Goal: Task Accomplishment & Management: Manage account settings

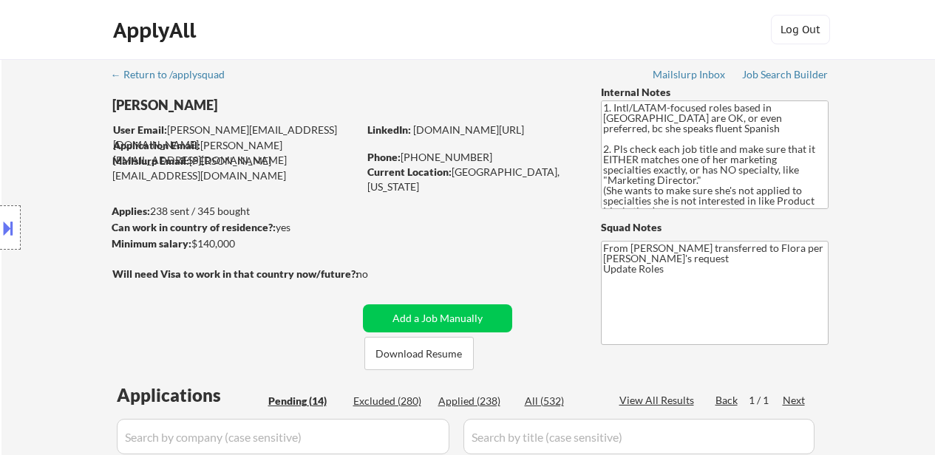
select select ""pending""
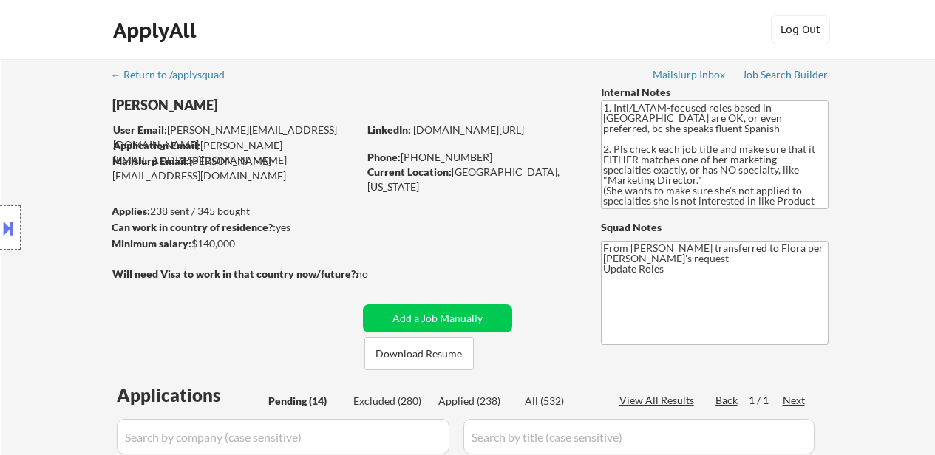
select select ""pending""
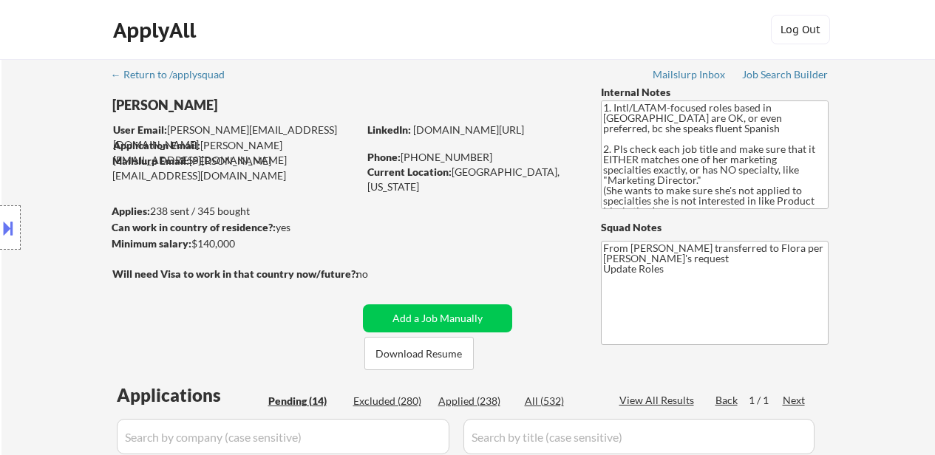
select select ""pending""
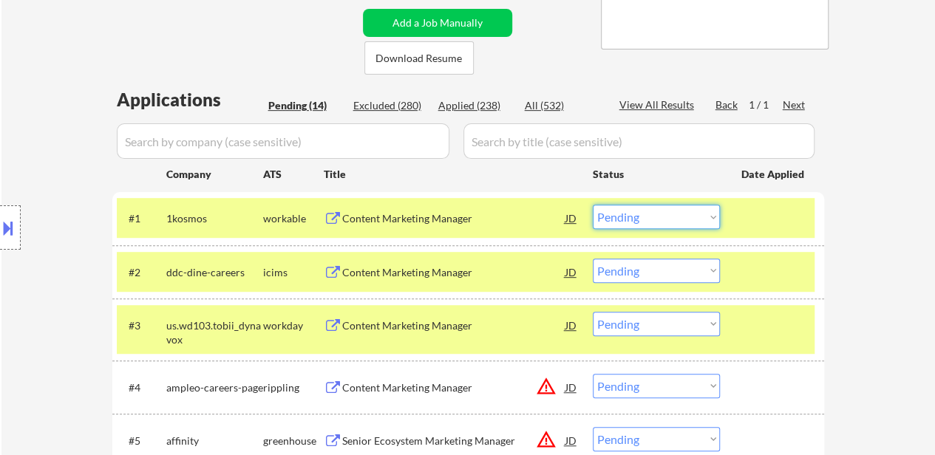
click at [646, 218] on select "Choose an option... Pending Applied Excluded (Questions) Excluded (Expired) Exc…" at bounding box center [656, 217] width 127 height 24
click at [593, 205] on select "Choose an option... Pending Applied Excluded (Questions) Excluded (Expired) Exc…" at bounding box center [656, 217] width 127 height 24
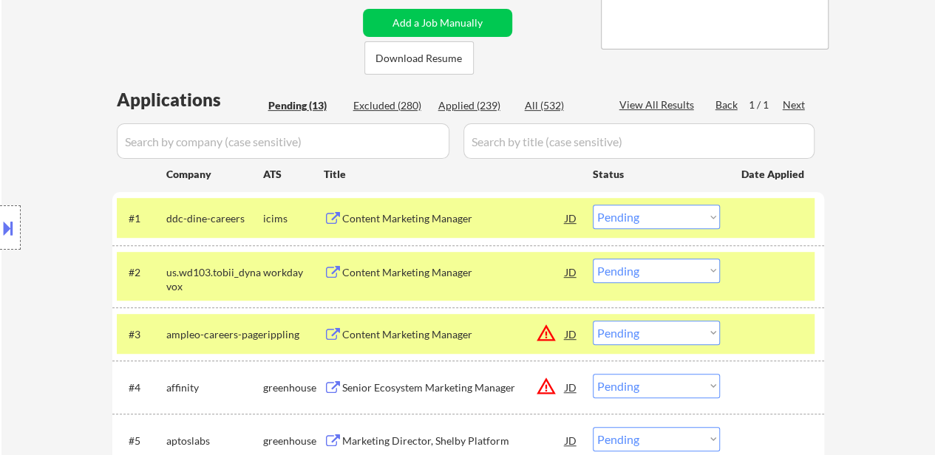
click at [763, 313] on div "#3 ampleo-careers-page rippling Content Marketing Manager JD warning_amber Choo…" at bounding box center [468, 333] width 712 height 53
click at [751, 277] on div at bounding box center [773, 272] width 65 height 27
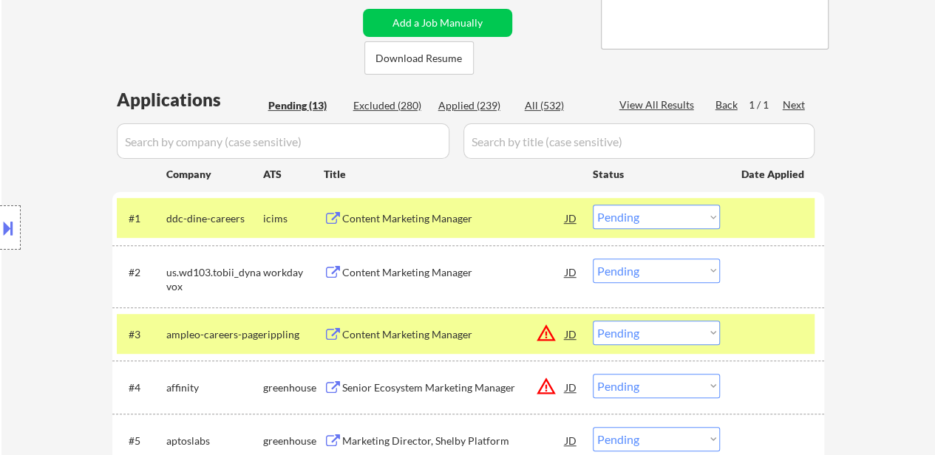
click at [746, 321] on div at bounding box center [773, 334] width 65 height 27
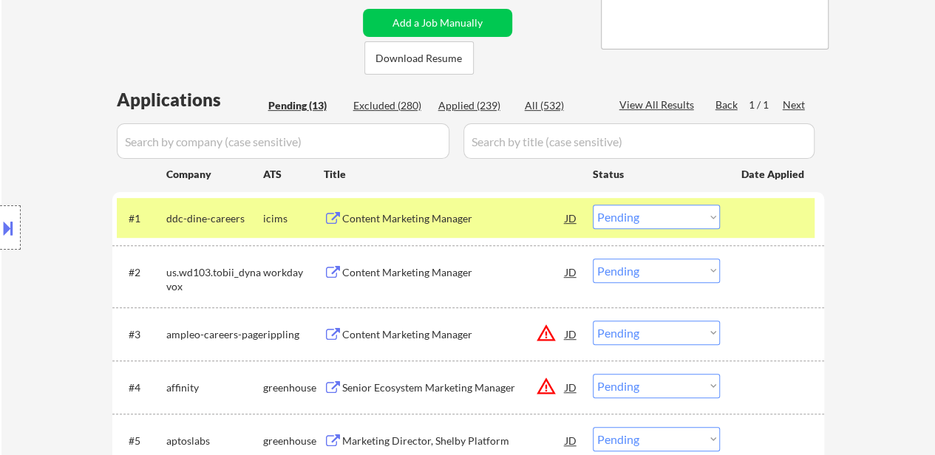
click at [386, 275] on div "Content Marketing Manager" at bounding box center [453, 272] width 223 height 15
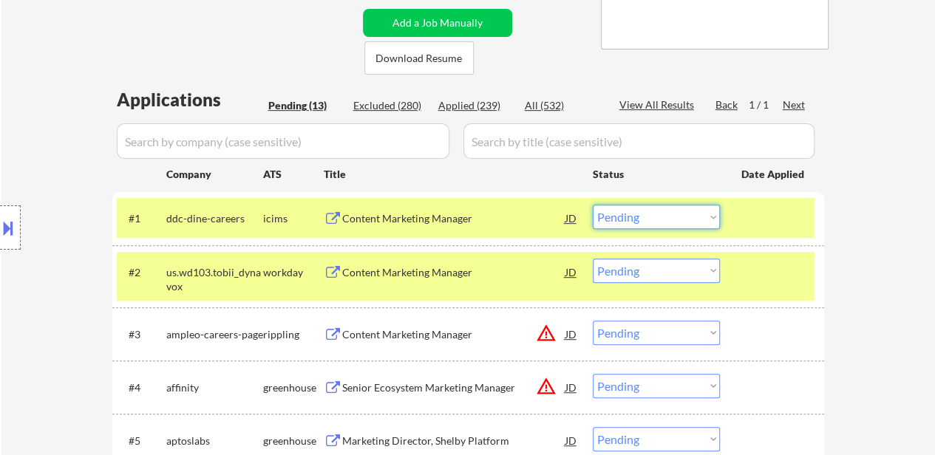
click at [658, 219] on select "Choose an option... Pending Applied Excluded (Questions) Excluded (Expired) Exc…" at bounding box center [656, 217] width 127 height 24
click at [593, 205] on select "Choose an option... Pending Applied Excluded (Questions) Excluded (Expired) Exc…" at bounding box center [656, 217] width 127 height 24
select select ""pending""
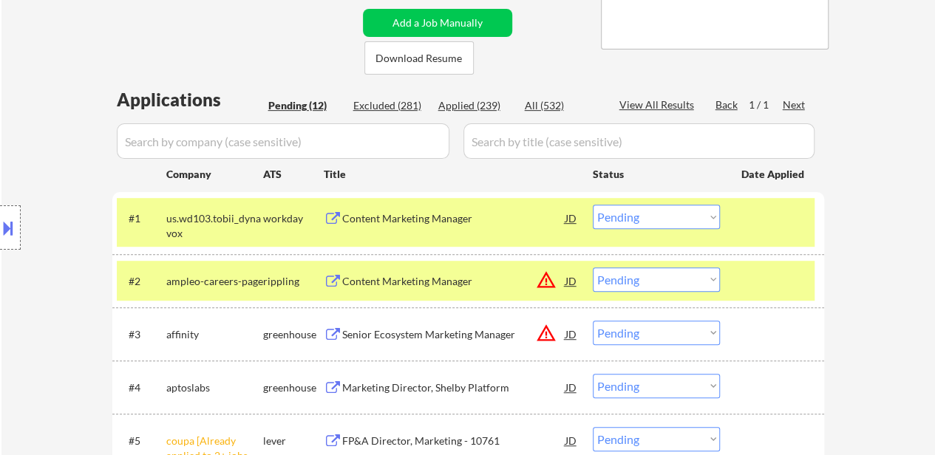
click at [746, 281] on div at bounding box center [773, 281] width 65 height 27
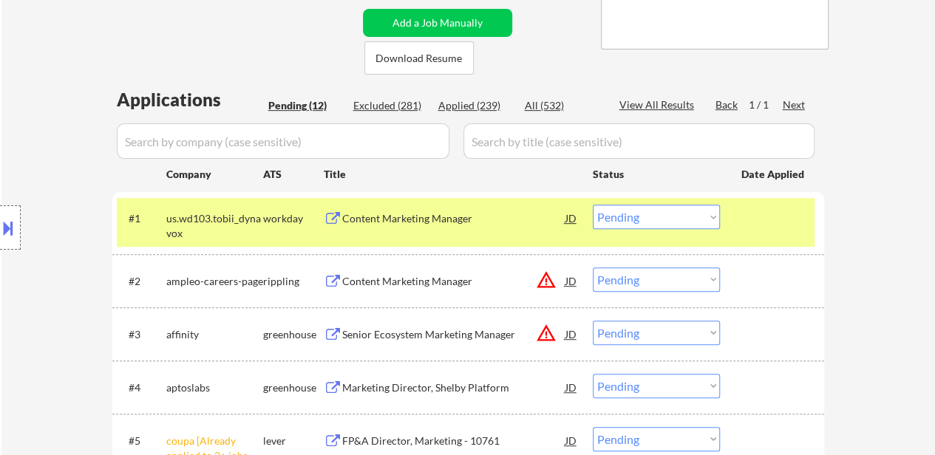
click at [427, 276] on div "Content Marketing Manager" at bounding box center [453, 281] width 223 height 15
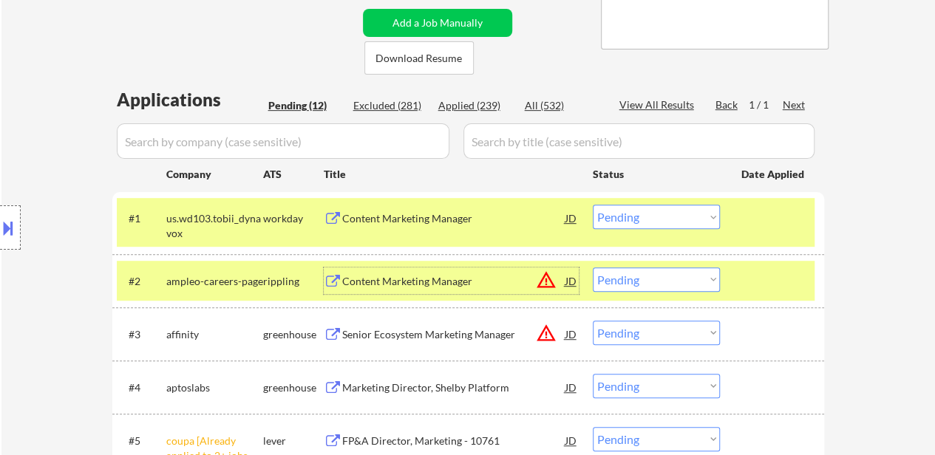
click at [626, 279] on select "Choose an option... Pending Applied Excluded (Questions) Excluded (Expired) Exc…" at bounding box center [656, 280] width 127 height 24
click at [593, 268] on select "Choose an option... Pending Applied Excluded (Questions) Excluded (Expired) Exc…" at bounding box center [656, 280] width 127 height 24
select select ""pending""
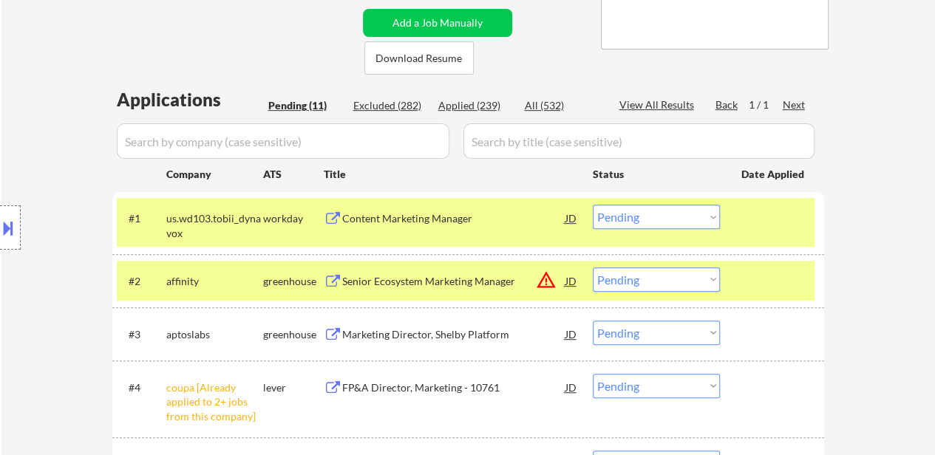
click at [706, 212] on select "Choose an option... Pending Applied Excluded (Questions) Excluded (Expired) Exc…" at bounding box center [656, 217] width 127 height 24
click at [593, 205] on select "Choose an option... Pending Applied Excluded (Questions) Excluded (Expired) Exc…" at bounding box center [656, 217] width 127 height 24
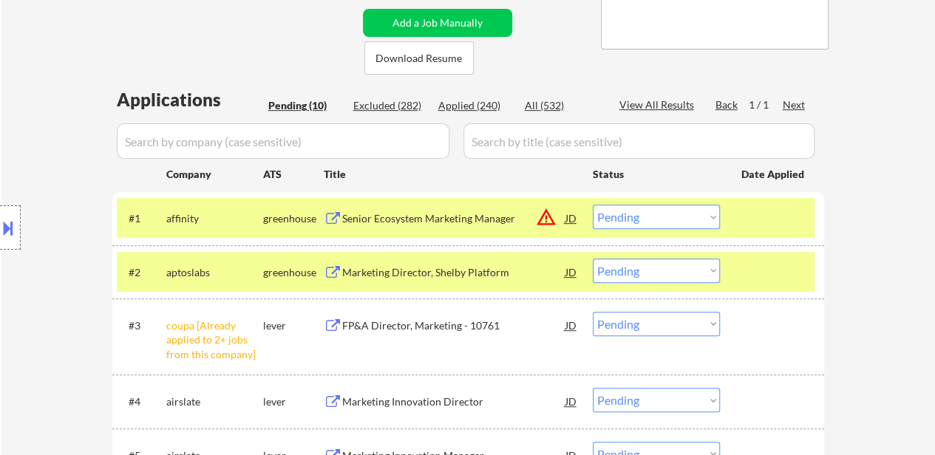
click at [479, 211] on div "Senior Ecosystem Marketing Manager" at bounding box center [453, 218] width 223 height 27
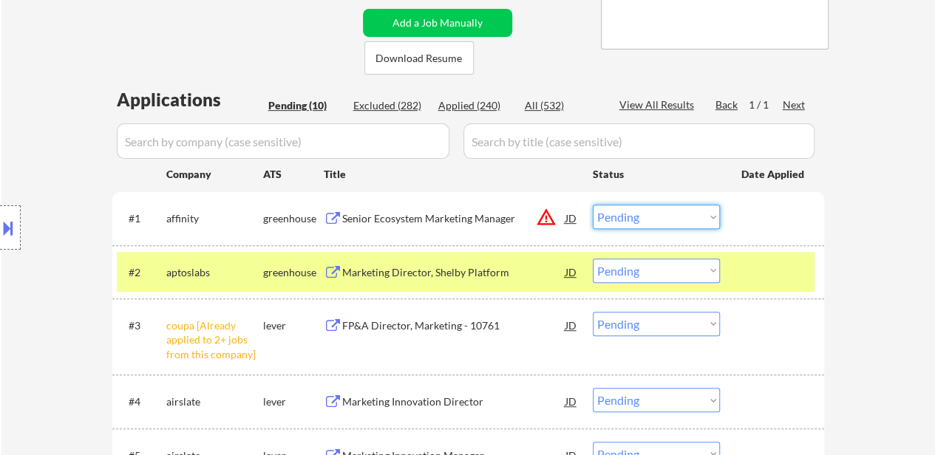
click at [686, 225] on select "Choose an option... Pending Applied Excluded (Questions) Excluded (Expired) Exc…" at bounding box center [656, 217] width 127 height 24
click at [593, 205] on select "Choose an option... Pending Applied Excluded (Questions) Excluded (Expired) Exc…" at bounding box center [656, 217] width 127 height 24
click at [449, 273] on div "Marketing Director, Shelby Platform" at bounding box center [453, 272] width 223 height 15
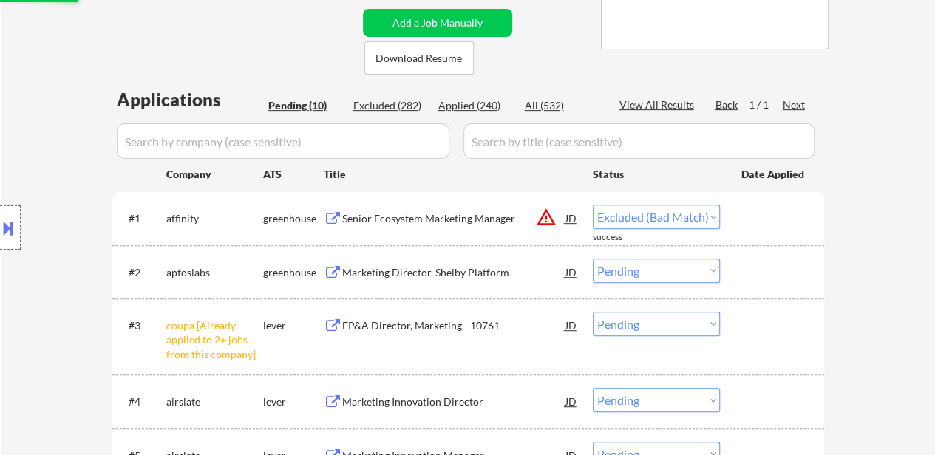
select select ""pending""
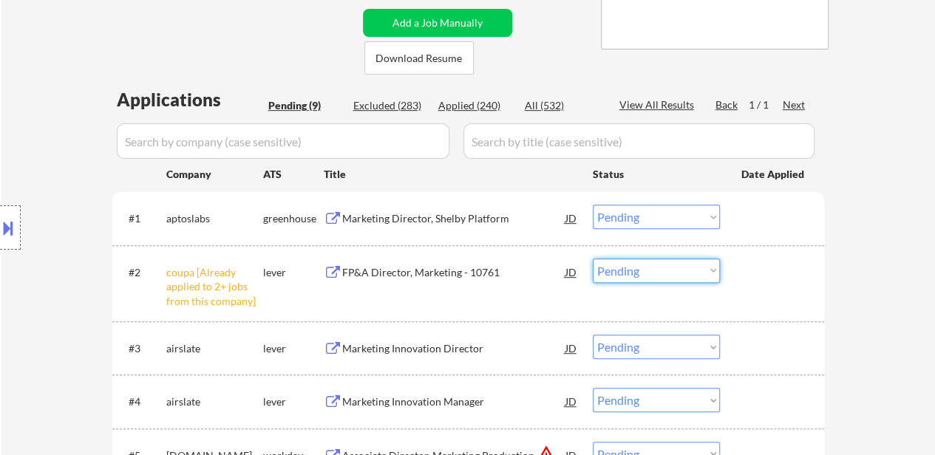
click at [647, 272] on select "Choose an option... Pending Applied Excluded (Questions) Excluded (Expired) Exc…" at bounding box center [656, 271] width 127 height 24
click at [593, 259] on select "Choose an option... Pending Applied Excluded (Questions) Excluded (Expired) Exc…" at bounding box center [656, 271] width 127 height 24
select select ""pending""
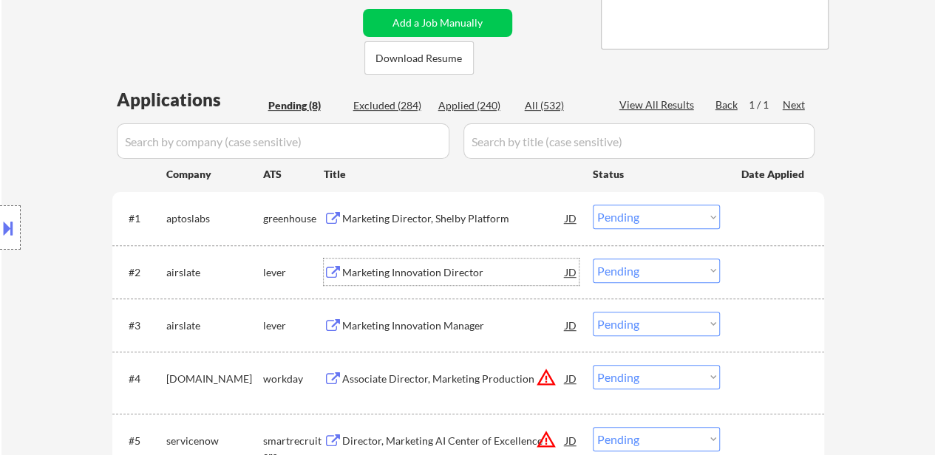
click at [414, 265] on div "Marketing Innovation Director" at bounding box center [453, 272] width 223 height 15
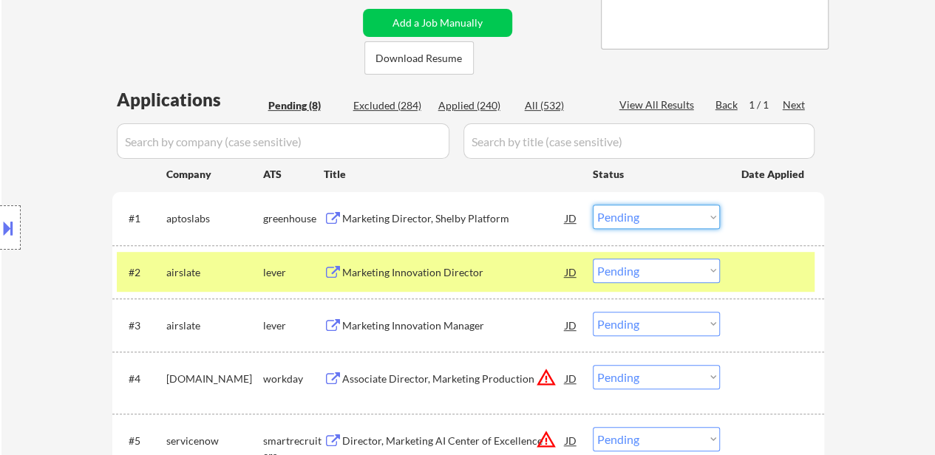
click at [695, 218] on select "Choose an option... Pending Applied Excluded (Questions) Excluded (Expired) Exc…" at bounding box center [656, 217] width 127 height 24
click at [593, 205] on select "Choose an option... Pending Applied Excluded (Questions) Excluded (Expired) Exc…" at bounding box center [656, 217] width 127 height 24
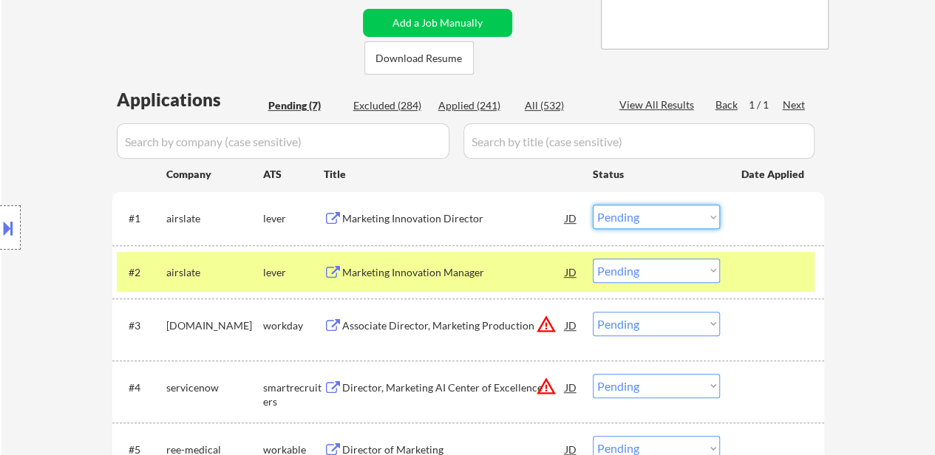
click at [625, 219] on select "Choose an option... Pending Applied Excluded (Questions) Excluded (Expired) Exc…" at bounding box center [656, 217] width 127 height 24
click at [593, 205] on select "Choose an option... Pending Applied Excluded (Questions) Excluded (Expired) Exc…" at bounding box center [656, 217] width 127 height 24
select select ""pending""
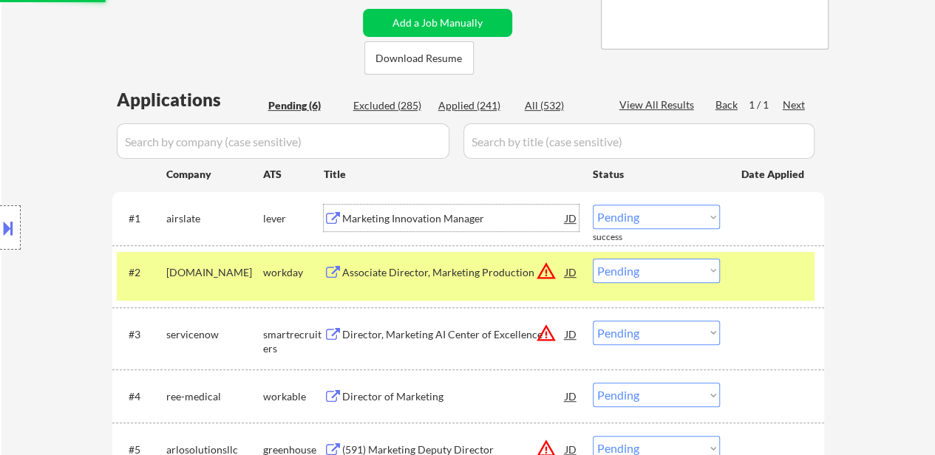
click at [460, 217] on div "Marketing Innovation Manager" at bounding box center [453, 218] width 223 height 15
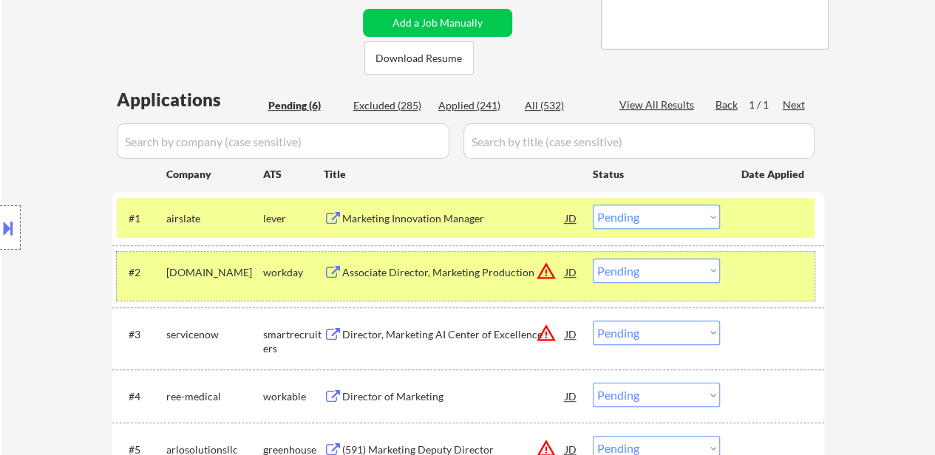
click at [769, 279] on div at bounding box center [773, 272] width 65 height 27
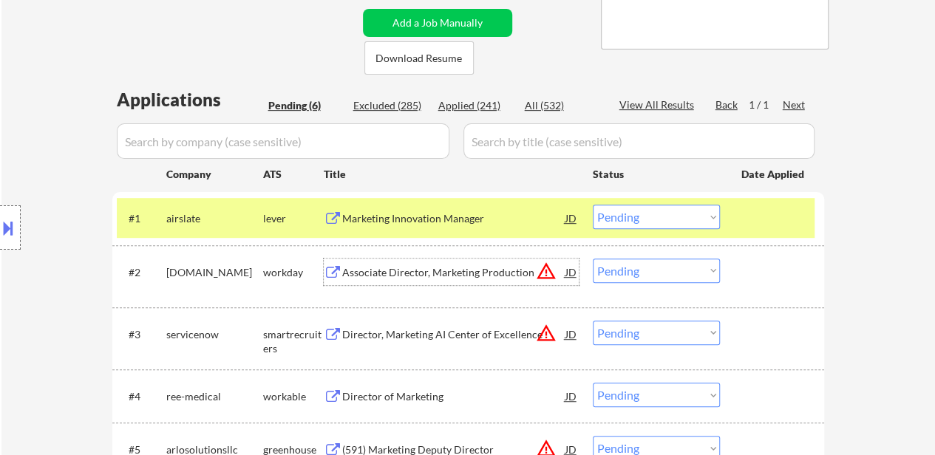
click at [469, 268] on div "Associate Director, Marketing Production" at bounding box center [453, 272] width 223 height 15
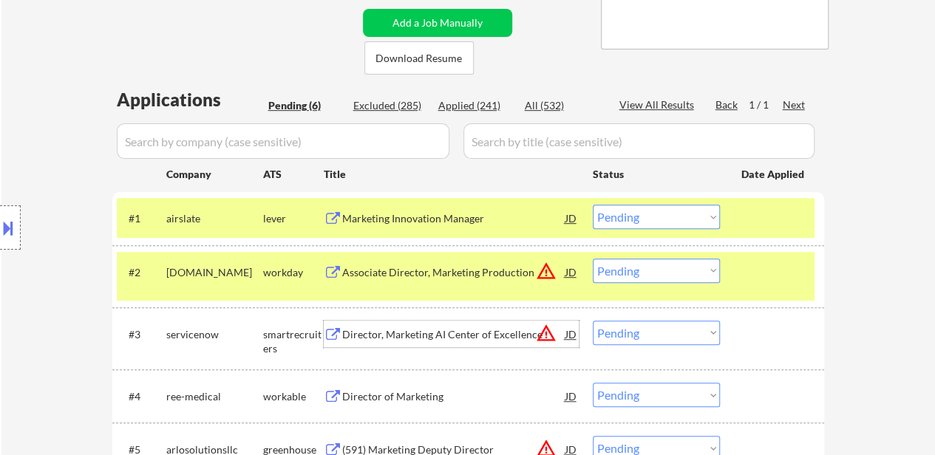
click at [411, 332] on div "Director, Marketing AI Center of Excellence" at bounding box center [453, 334] width 223 height 15
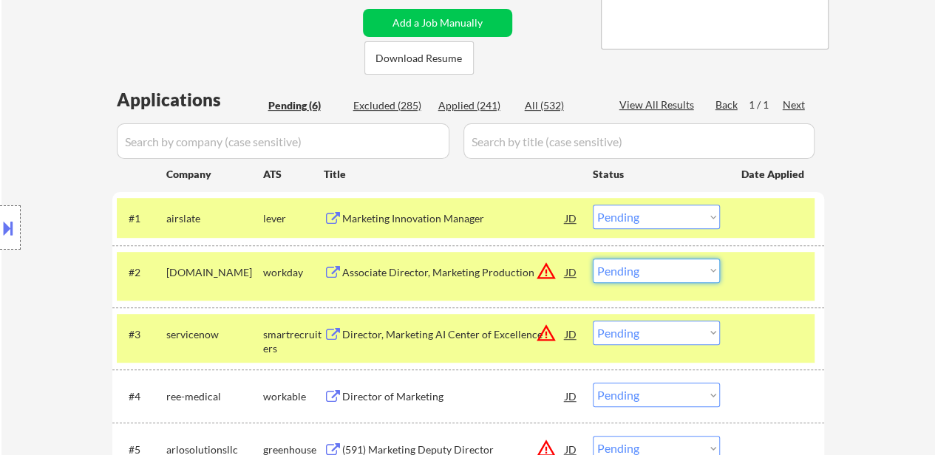
click at [624, 276] on select "Choose an option... Pending Applied Excluded (Questions) Excluded (Expired) Exc…" at bounding box center [656, 271] width 127 height 24
click at [593, 259] on select "Choose an option... Pending Applied Excluded (Questions) Excluded (Expired) Exc…" at bounding box center [656, 271] width 127 height 24
select select ""pending""
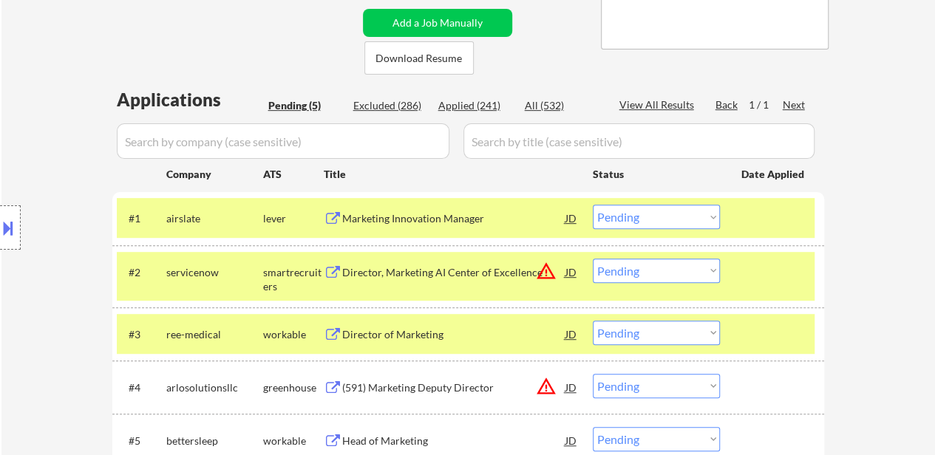
click at [612, 218] on select "Choose an option... Pending Applied Excluded (Questions) Excluded (Expired) Exc…" at bounding box center [656, 217] width 127 height 24
click at [593, 205] on select "Choose an option... Pending Applied Excluded (Questions) Excluded (Expired) Exc…" at bounding box center [656, 217] width 127 height 24
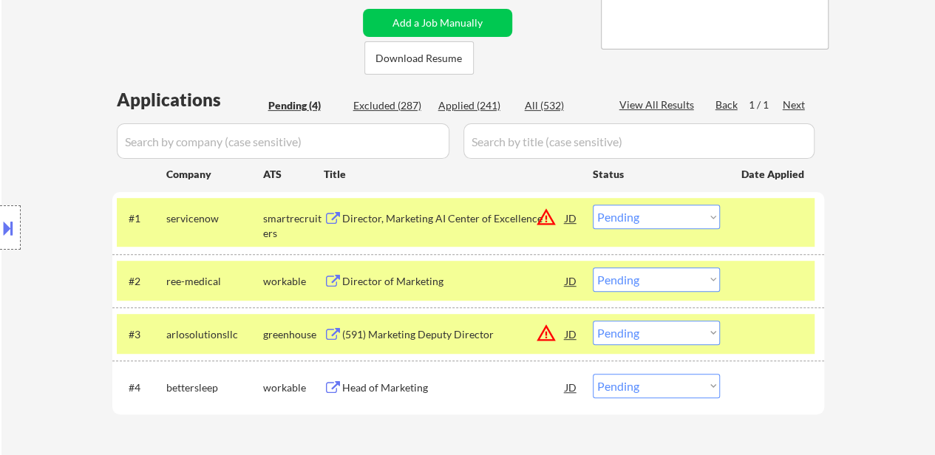
click at [640, 212] on select "Choose an option... Pending Applied Excluded (Questions) Excluded (Expired) Exc…" at bounding box center [656, 217] width 127 height 24
click at [593, 205] on select "Choose an option... Pending Applied Excluded (Questions) Excluded (Expired) Exc…" at bounding box center [656, 217] width 127 height 24
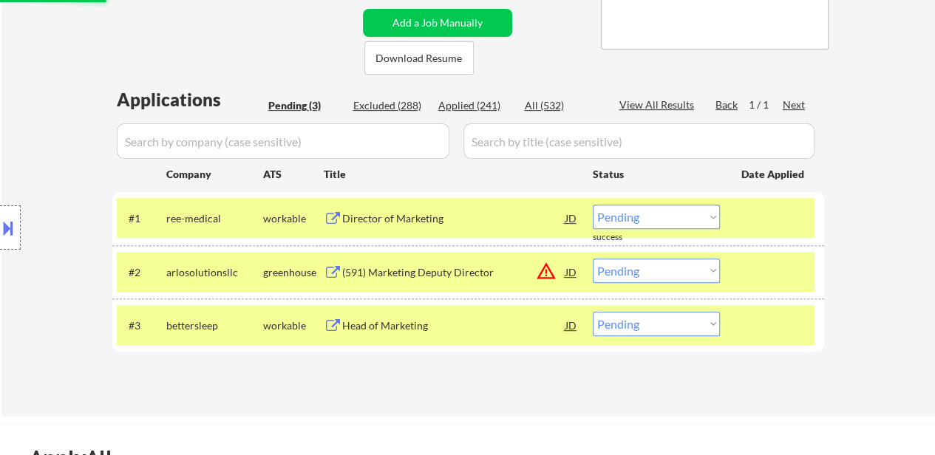
click at [747, 222] on div at bounding box center [773, 218] width 65 height 27
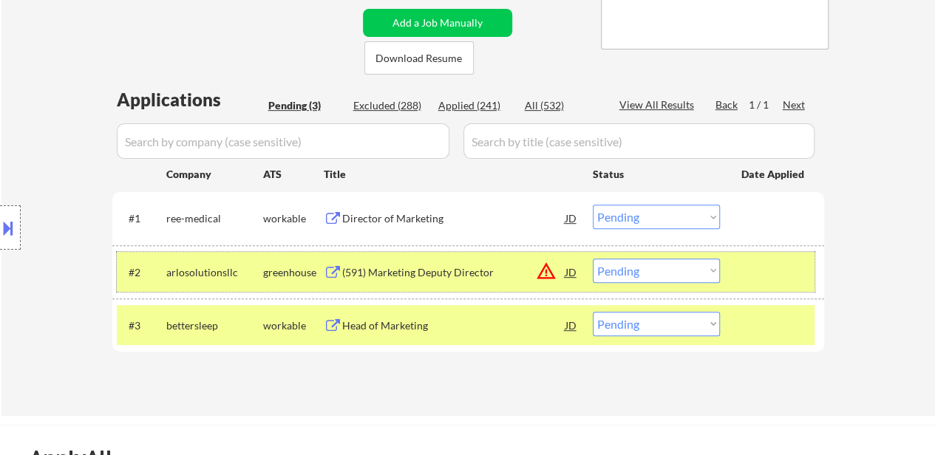
click at [726, 280] on div "#2 arlosolutionsllc greenhouse (591) Marketing Deputy Director JD warning_amber…" at bounding box center [466, 272] width 698 height 40
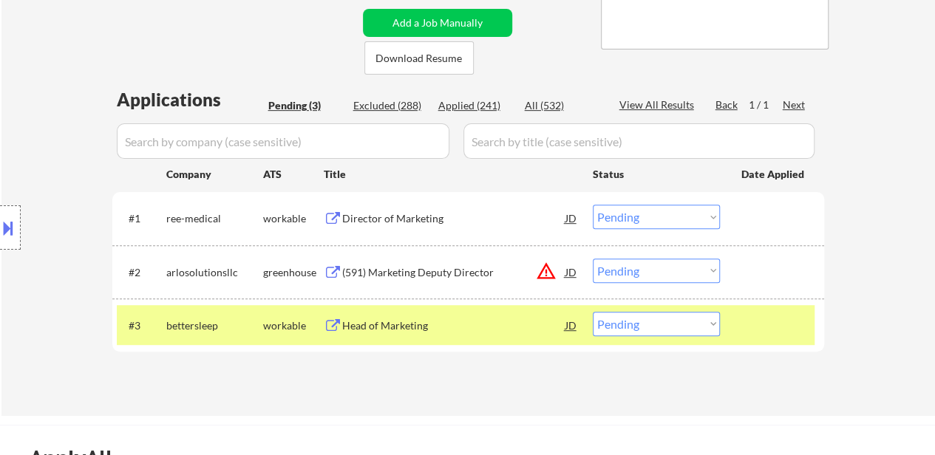
click at [767, 324] on div at bounding box center [773, 325] width 65 height 27
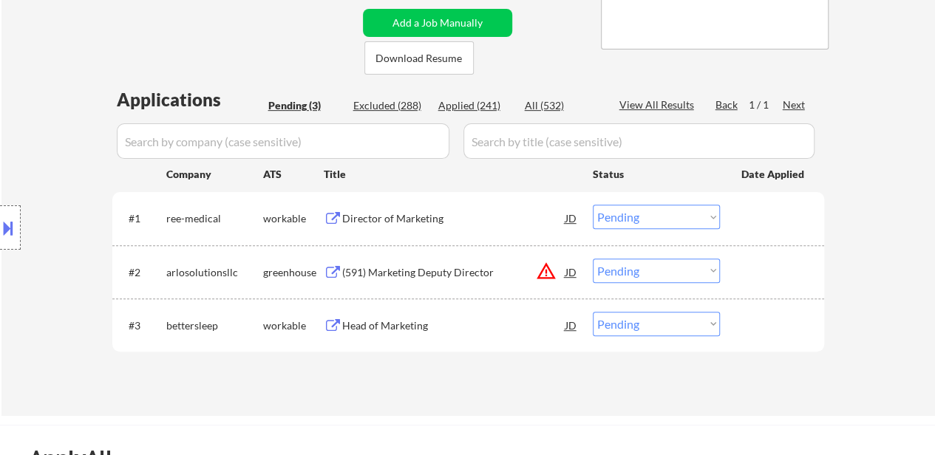
click at [442, 218] on div "Director of Marketing" at bounding box center [453, 218] width 223 height 15
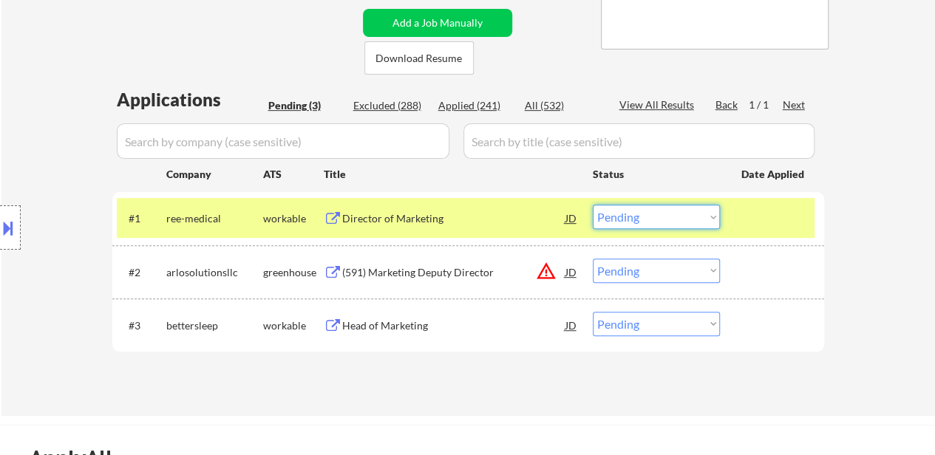
click at [650, 207] on select "Choose an option... Pending Applied Excluded (Questions) Excluded (Expired) Exc…" at bounding box center [656, 217] width 127 height 24
click at [593, 205] on select "Choose an option... Pending Applied Excluded (Questions) Excluded (Expired) Exc…" at bounding box center [656, 217] width 127 height 24
click at [401, 270] on div "(591) Marketing Deputy Director" at bounding box center [453, 272] width 223 height 15
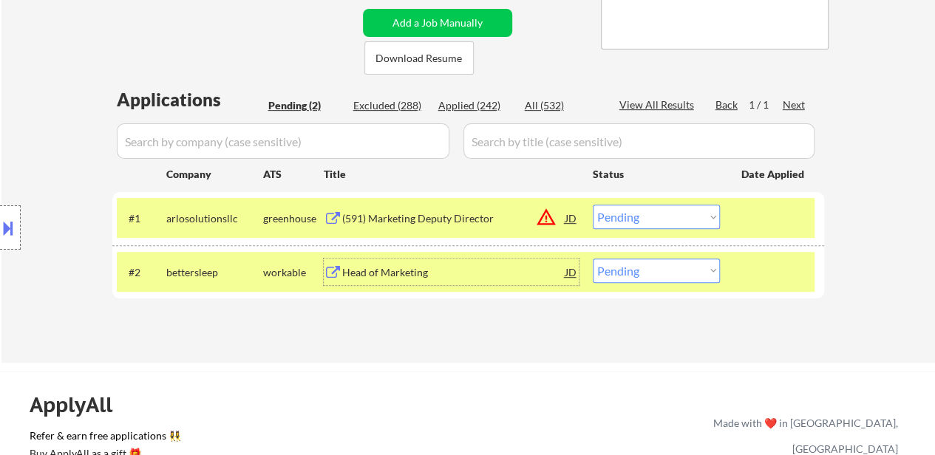
click at [667, 221] on select "Choose an option... Pending Applied Excluded (Questions) Excluded (Expired) Exc…" at bounding box center [656, 217] width 127 height 24
click at [593, 205] on select "Choose an option... Pending Applied Excluded (Questions) Excluded (Expired) Exc…" at bounding box center [656, 217] width 127 height 24
click at [402, 271] on div "Head of Marketing" at bounding box center [453, 272] width 223 height 15
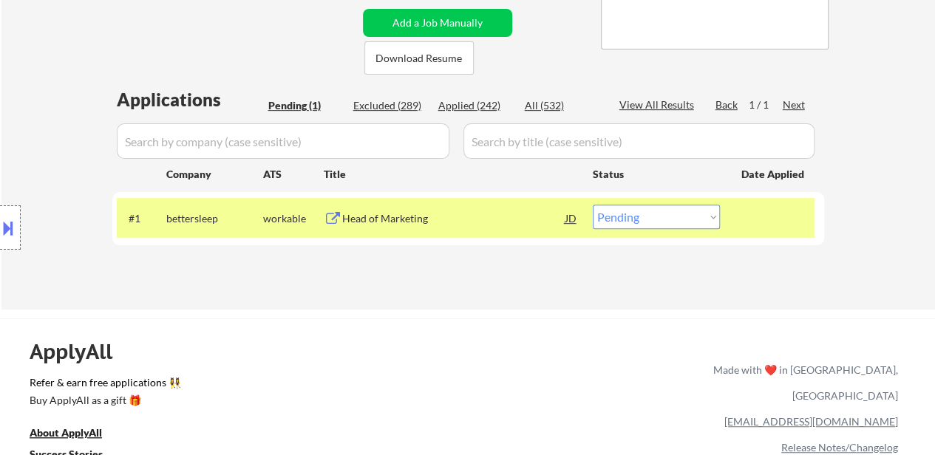
click at [671, 217] on select "Choose an option... Pending Applied Excluded (Questions) Excluded (Expired) Exc…" at bounding box center [656, 217] width 127 height 24
select select ""excluded""
click at [593, 205] on select "Choose an option... Pending Applied Excluded (Questions) Excluded (Expired) Exc…" at bounding box center [656, 217] width 127 height 24
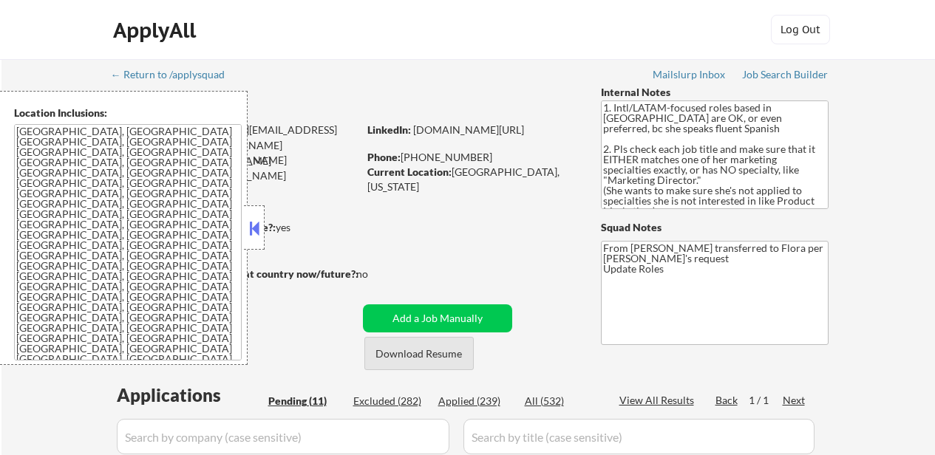
select select ""pending""
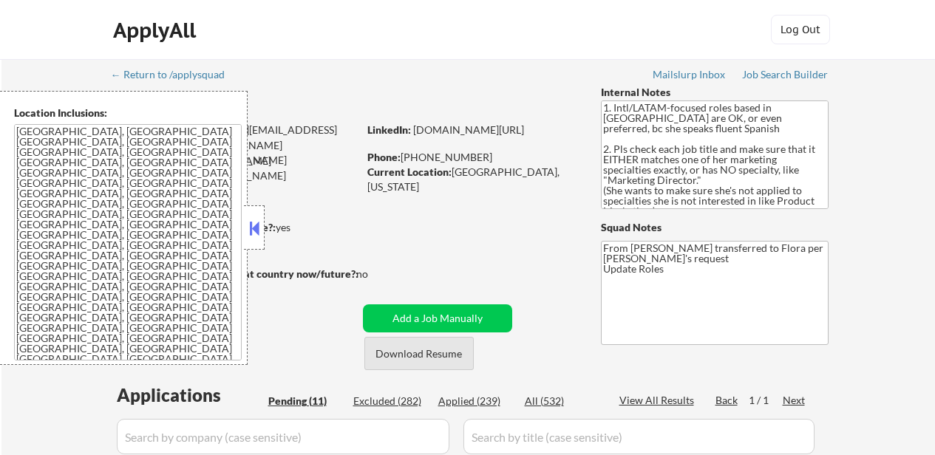
select select ""pending""
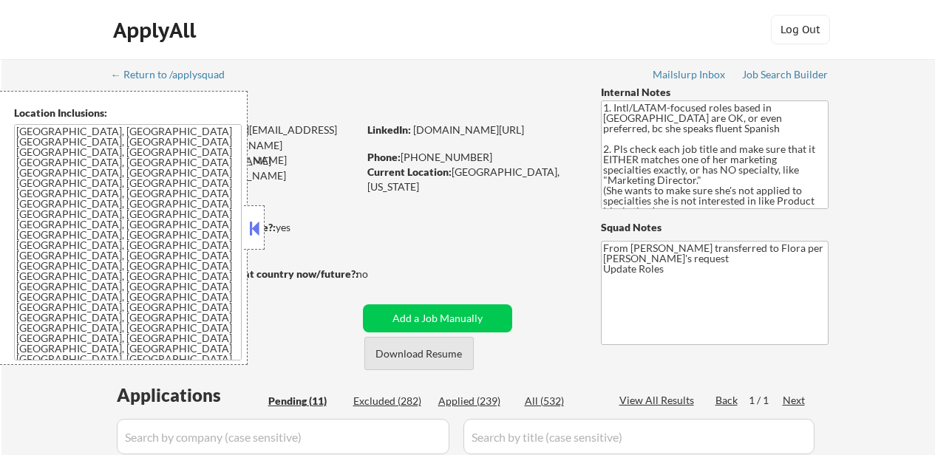
select select ""pending""
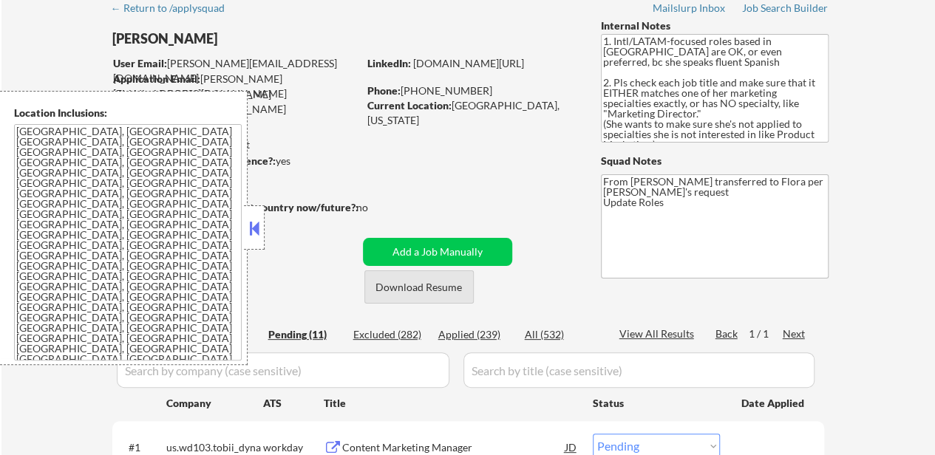
scroll to position [148, 0]
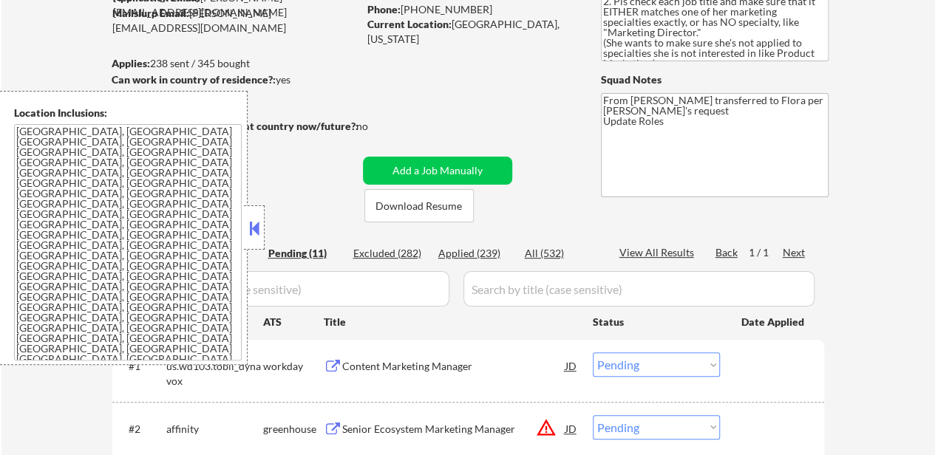
click at [466, 251] on div "Applied (239)" at bounding box center [475, 253] width 74 height 15
click at [251, 225] on button at bounding box center [254, 228] width 16 height 22
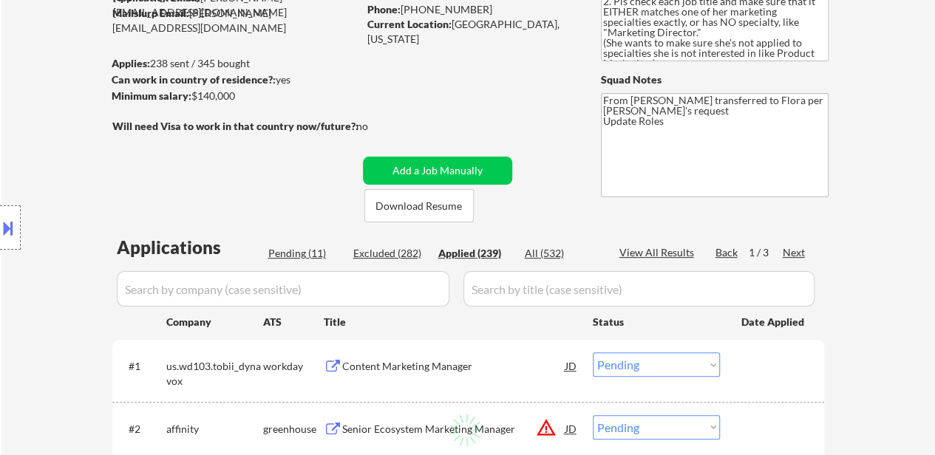
select select ""applied""
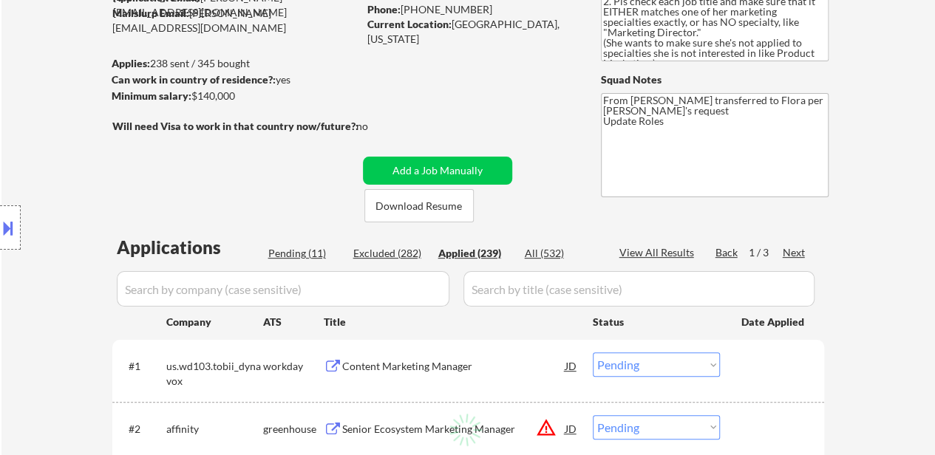
select select ""applied""
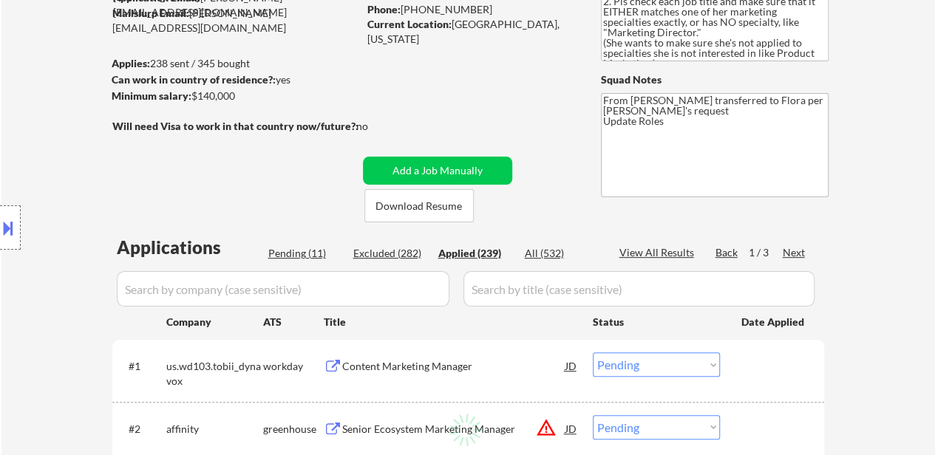
select select ""applied""
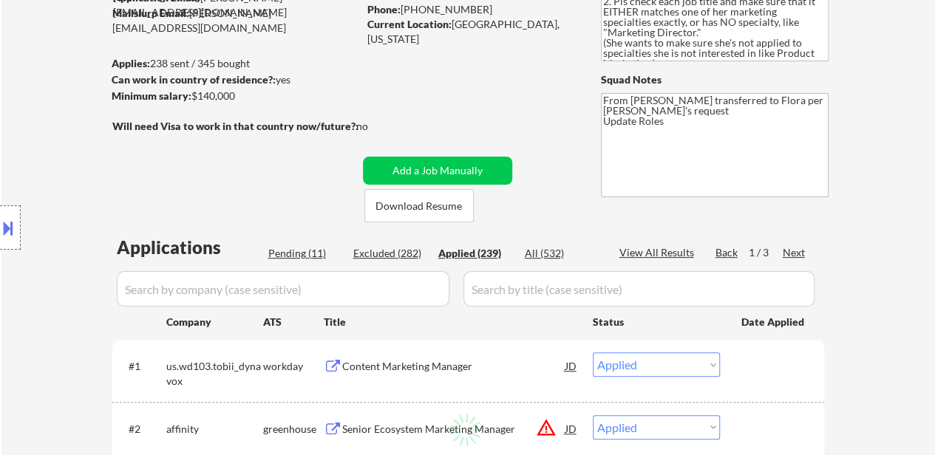
select select ""applied""
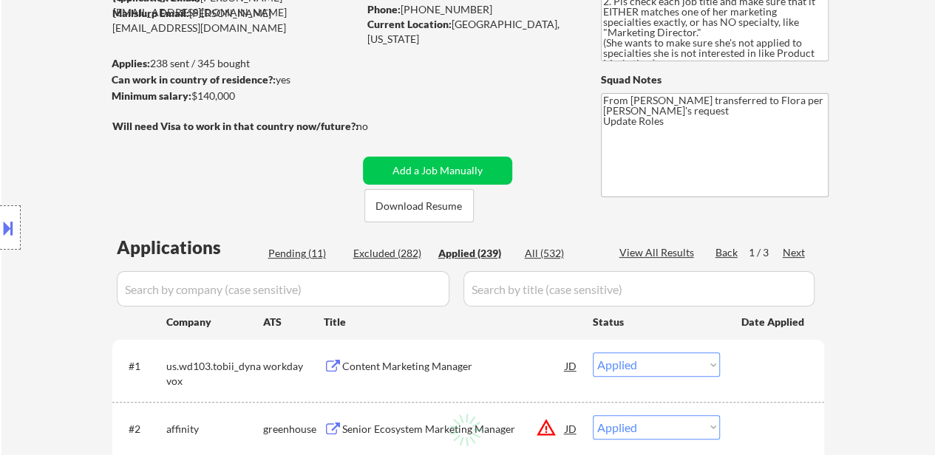
select select ""applied""
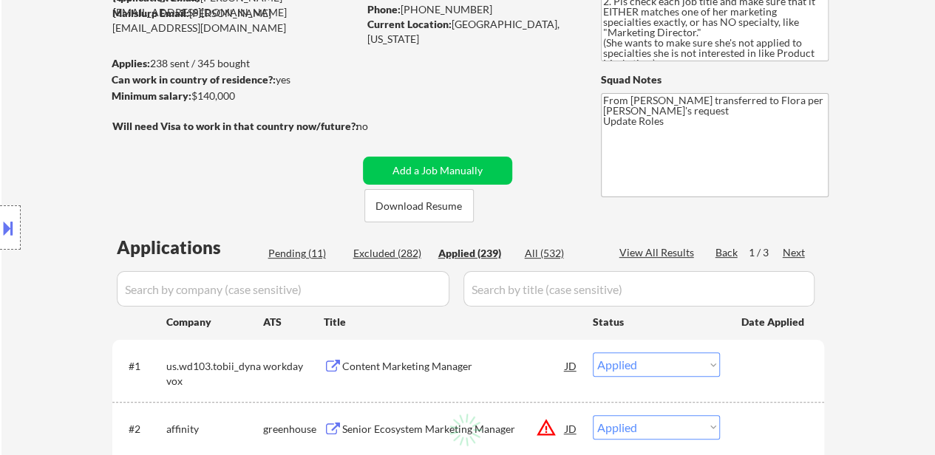
select select ""applied""
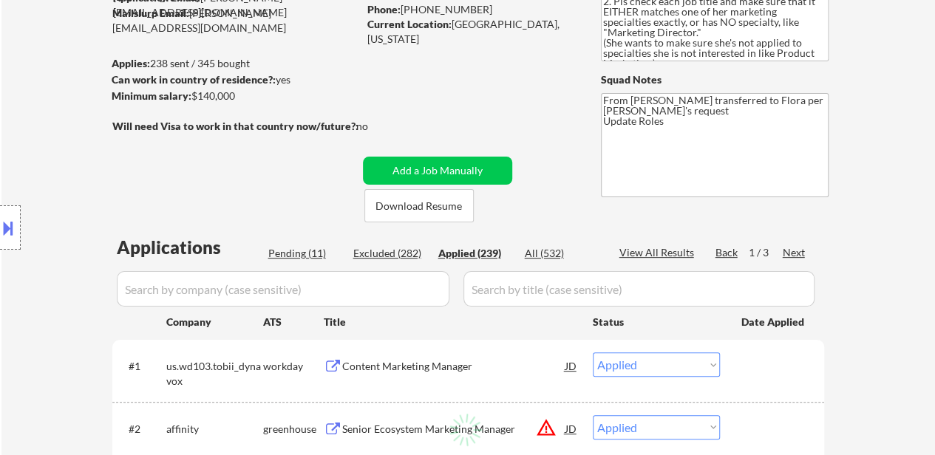
select select ""applied""
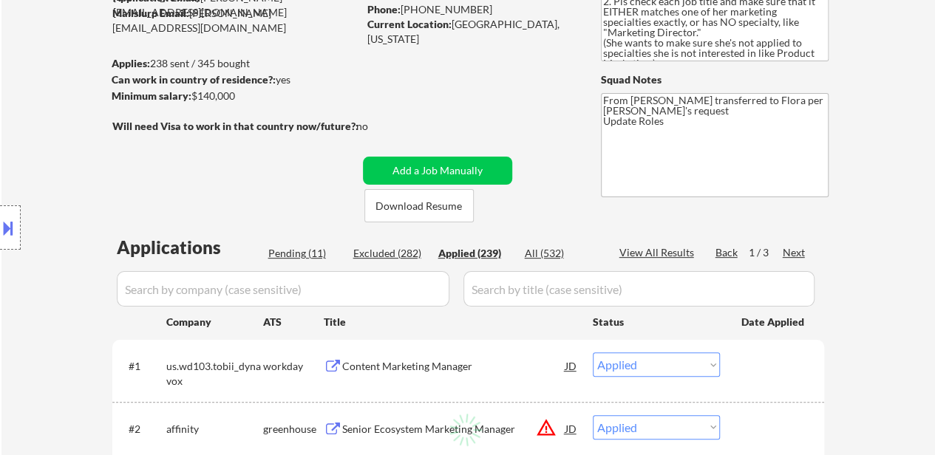
select select ""applied""
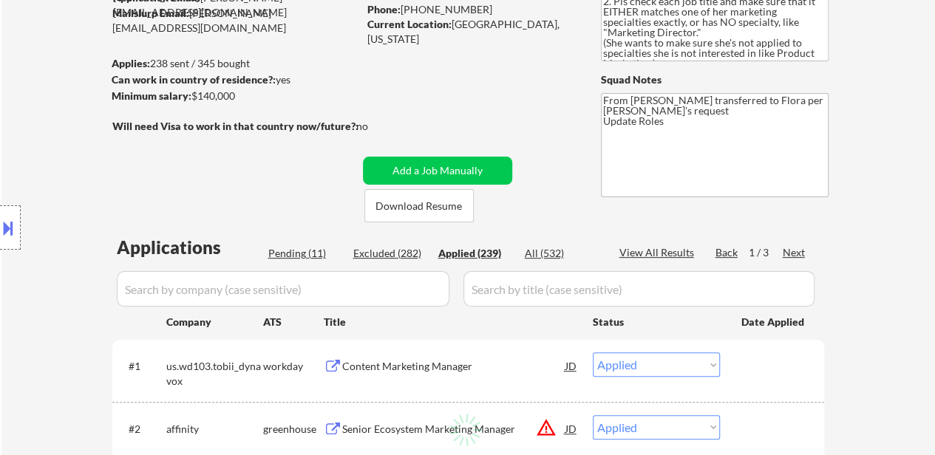
select select ""applied""
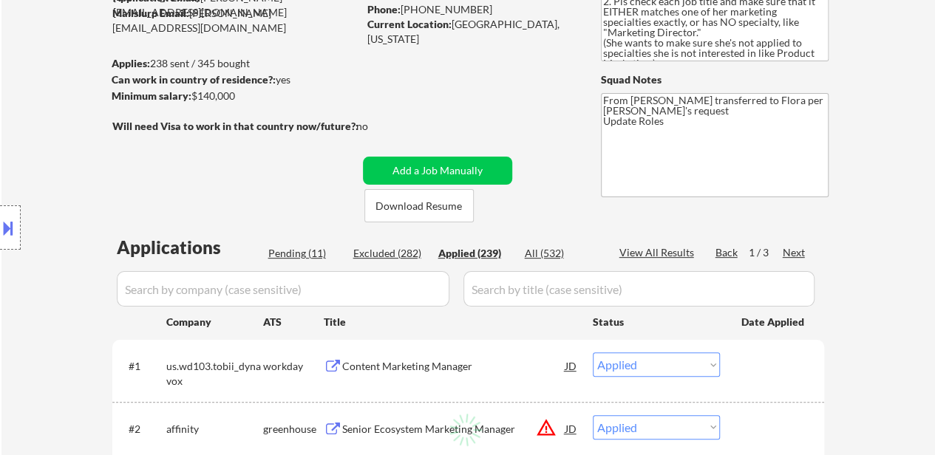
select select ""applied""
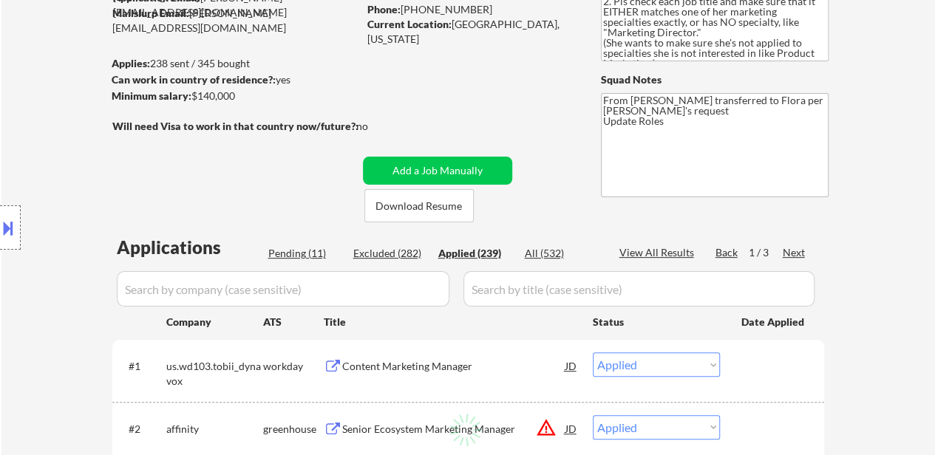
select select ""applied""
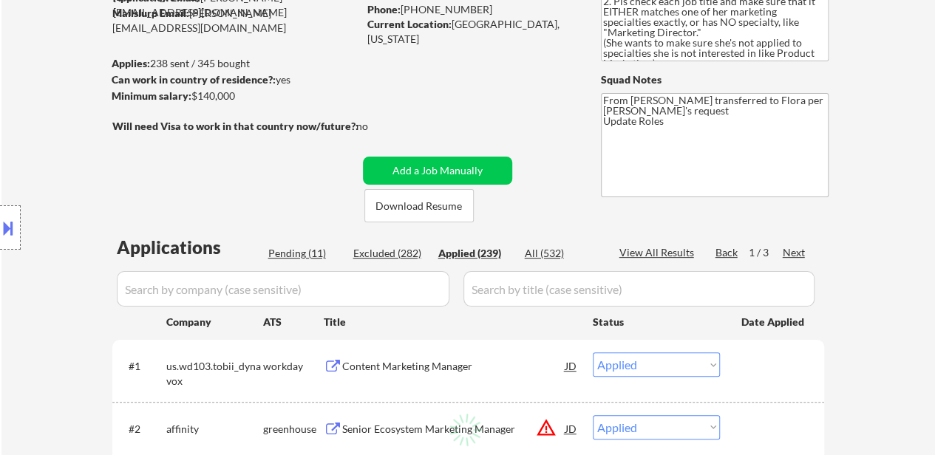
select select ""applied""
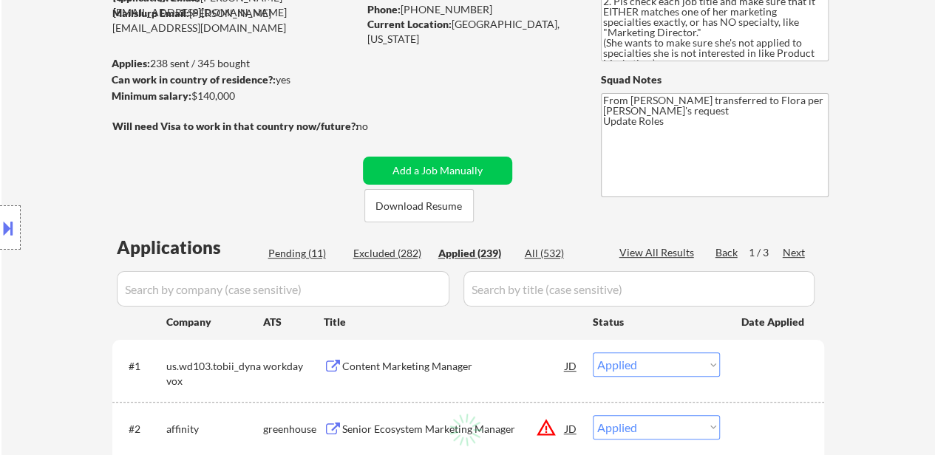
select select ""applied""
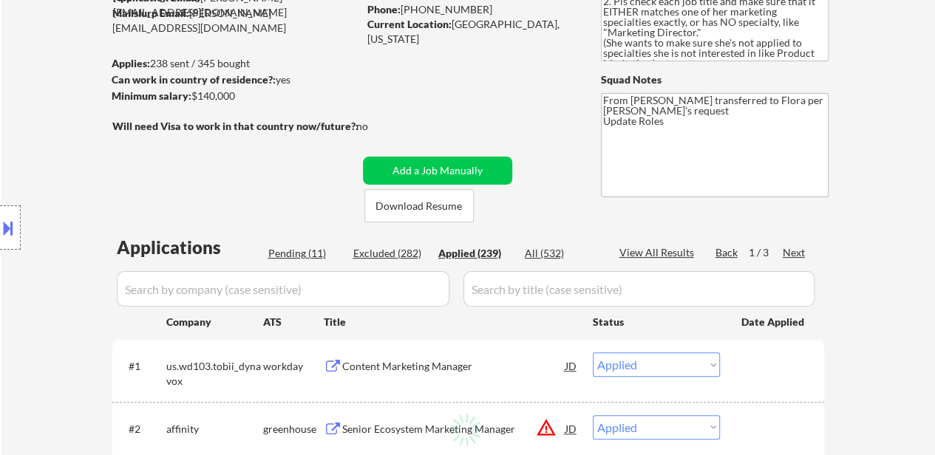
select select ""applied""
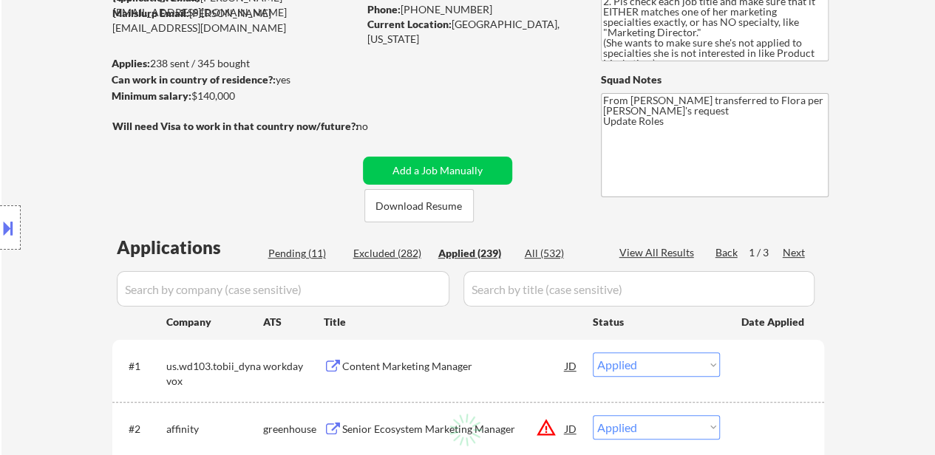
select select ""applied""
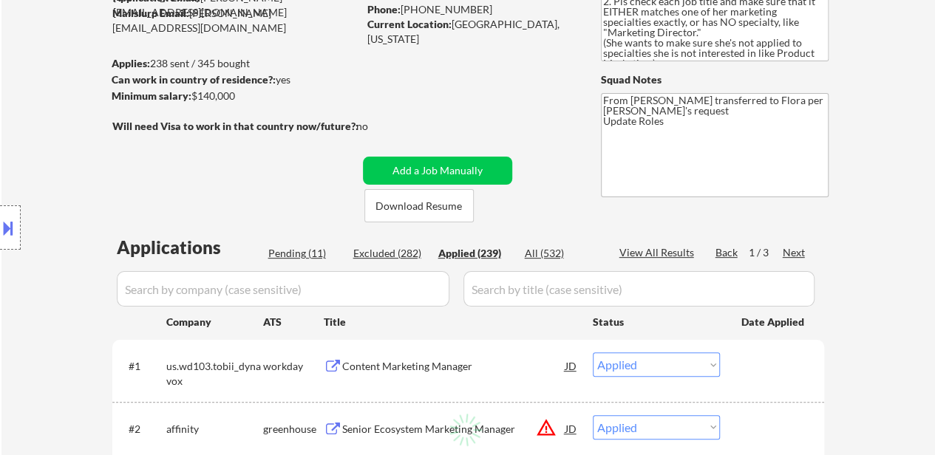
select select ""applied""
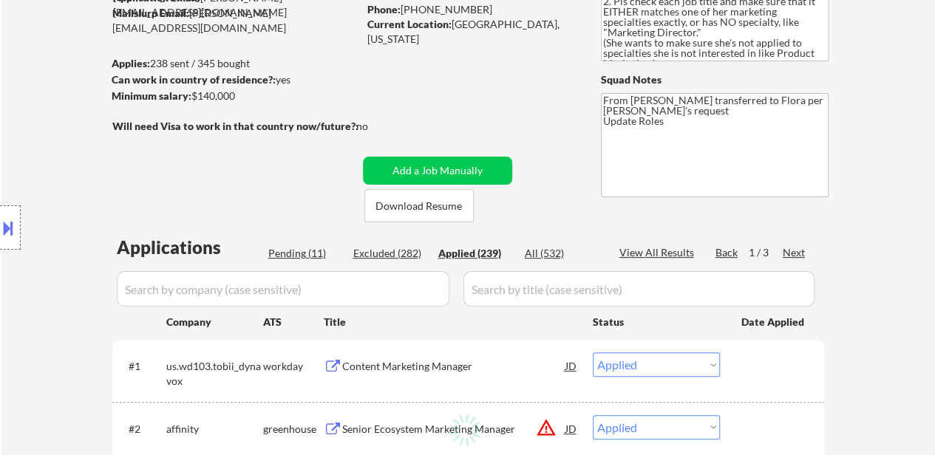
select select ""applied""
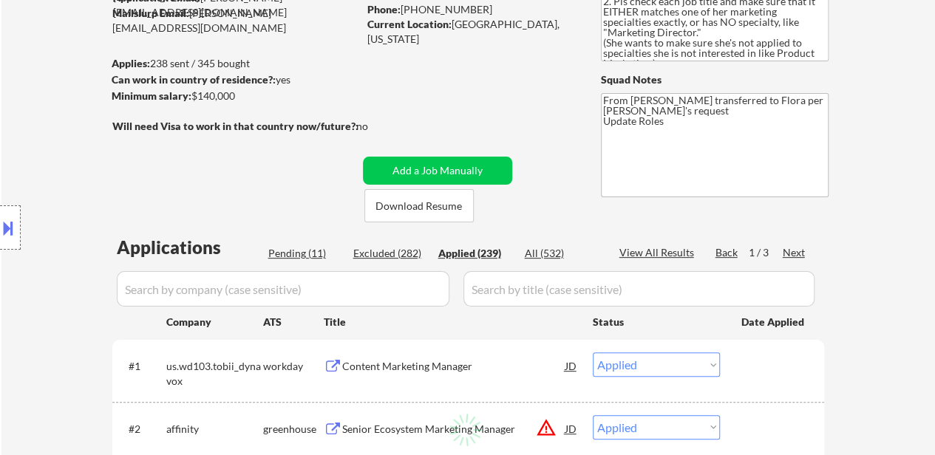
select select ""applied""
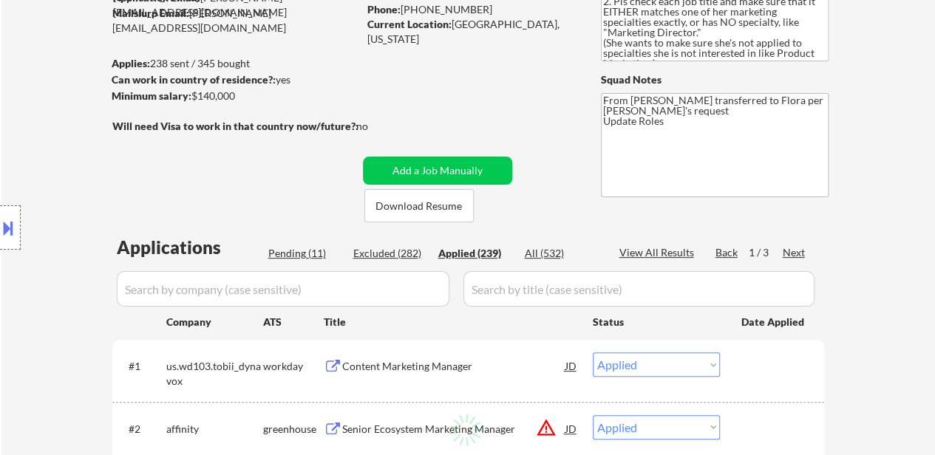
select select ""applied""
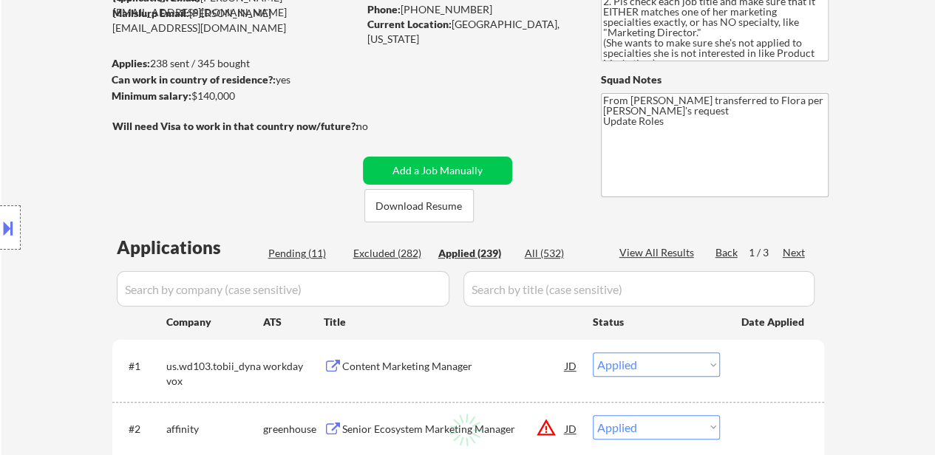
select select ""applied""
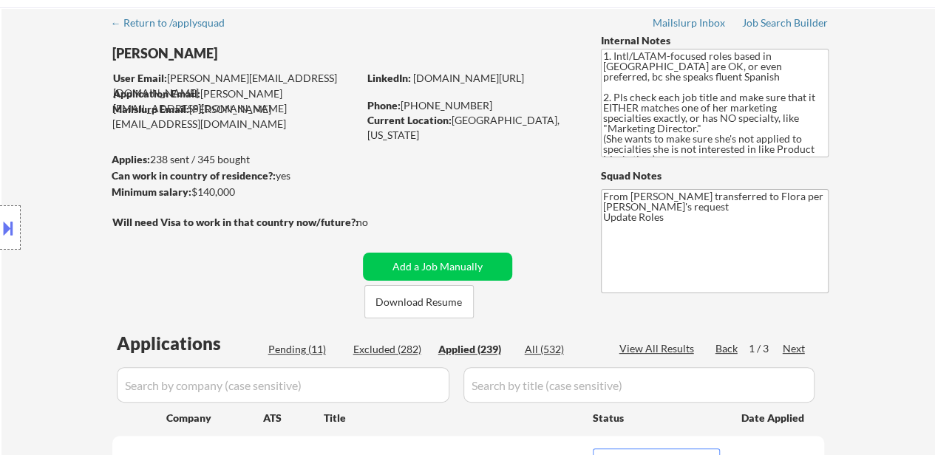
scroll to position [0, 0]
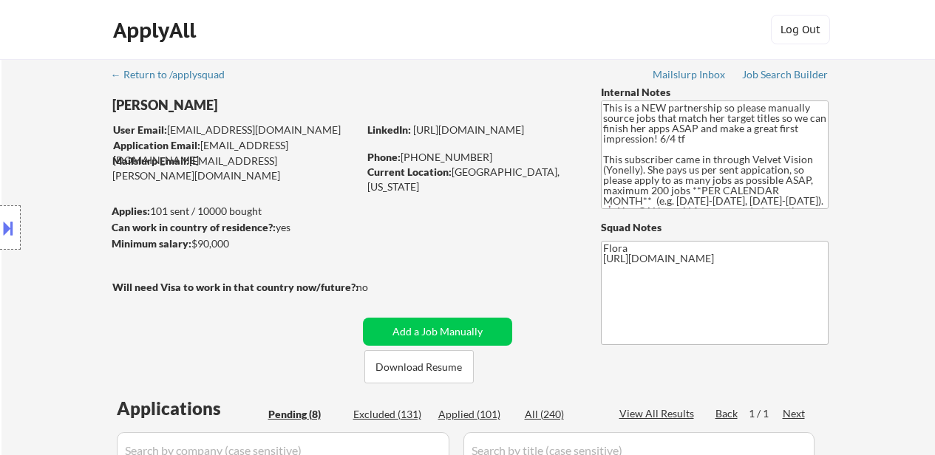
select select ""pending""
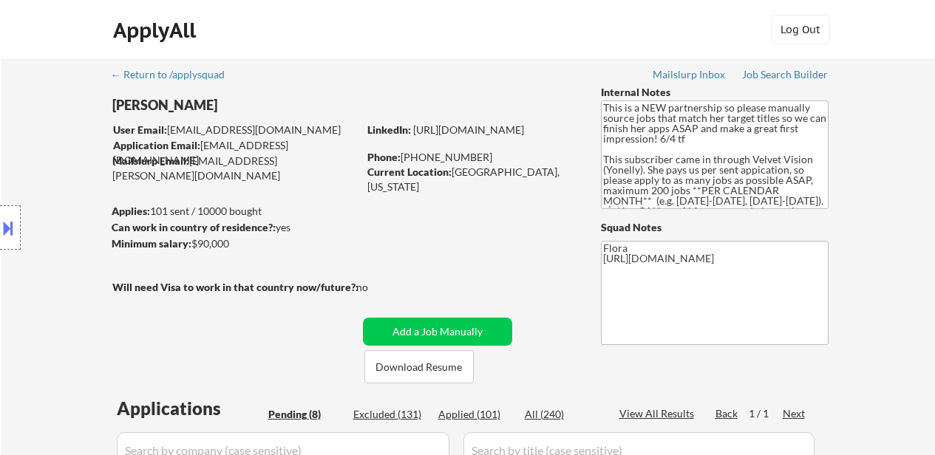
select select ""pending""
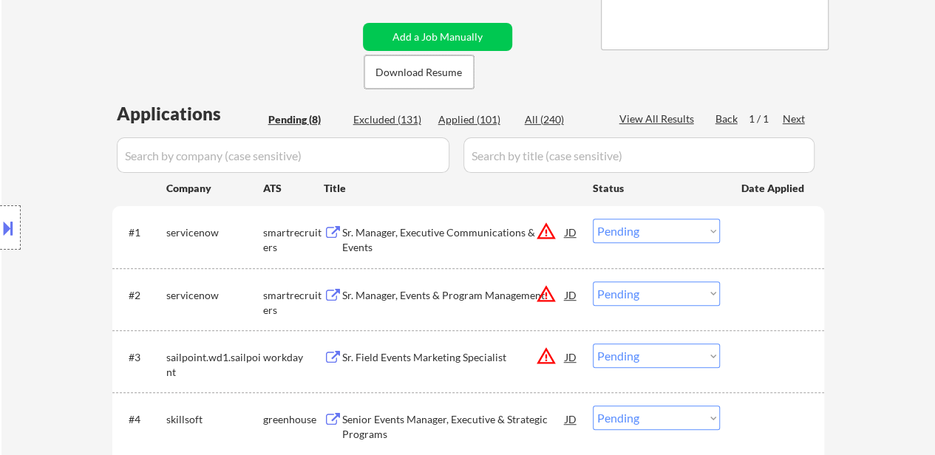
scroll to position [296, 0]
click at [447, 236] on div "Sr. Manager, Executive Communications & Events" at bounding box center [453, 239] width 223 height 29
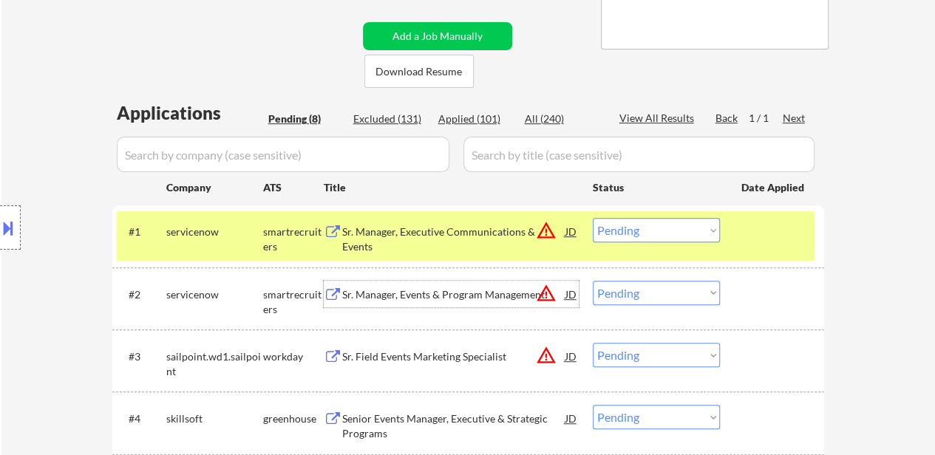
click at [471, 292] on div "Sr. Manager, Events & Program Management" at bounding box center [453, 294] width 223 height 15
